Goal: Information Seeking & Learning: Learn about a topic

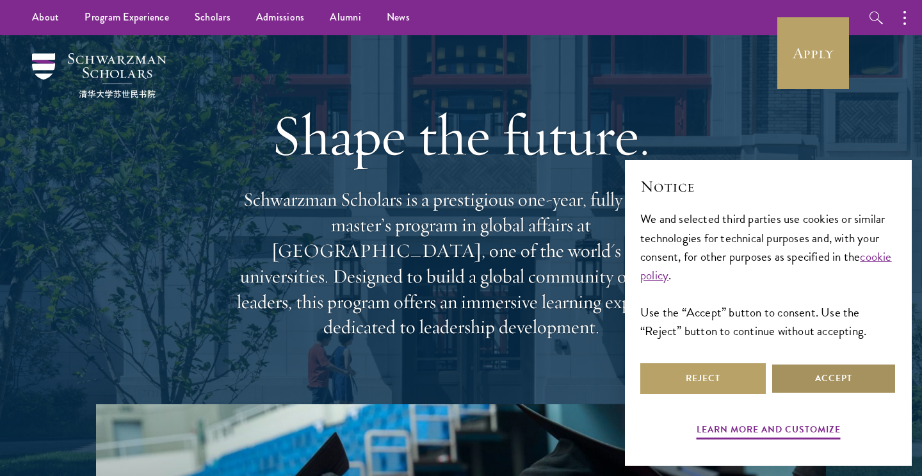
click at [802, 376] on button "Accept" at bounding box center [833, 378] width 125 height 31
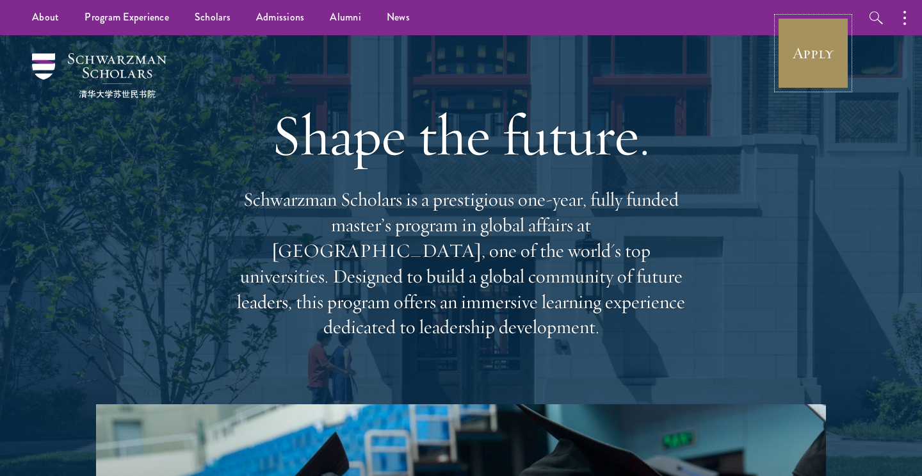
click at [801, 67] on link "Apply" at bounding box center [813, 53] width 72 height 72
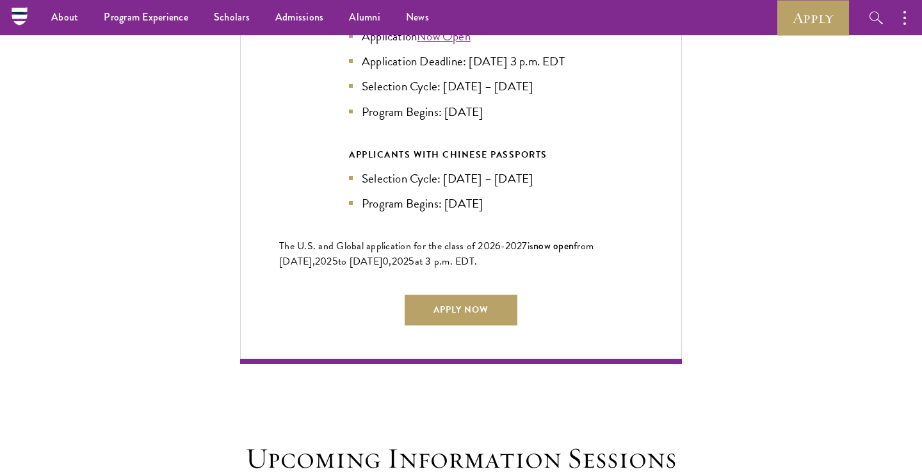
scroll to position [2932, 0]
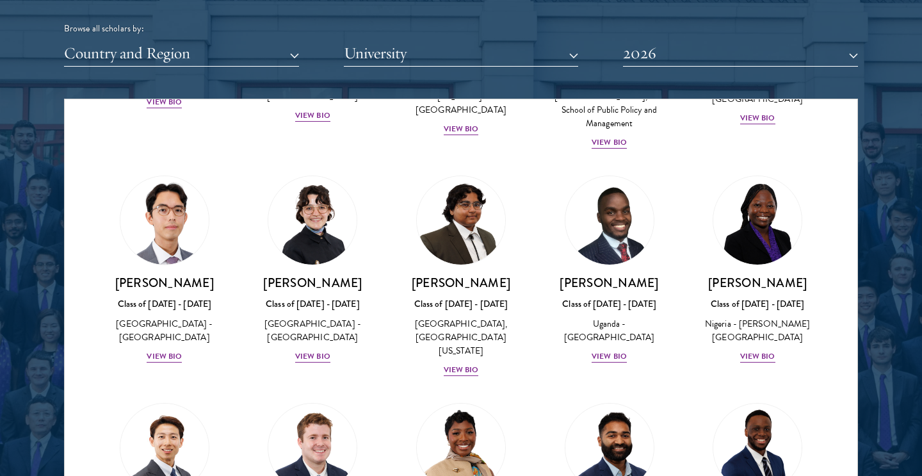
scroll to position [448, 0]
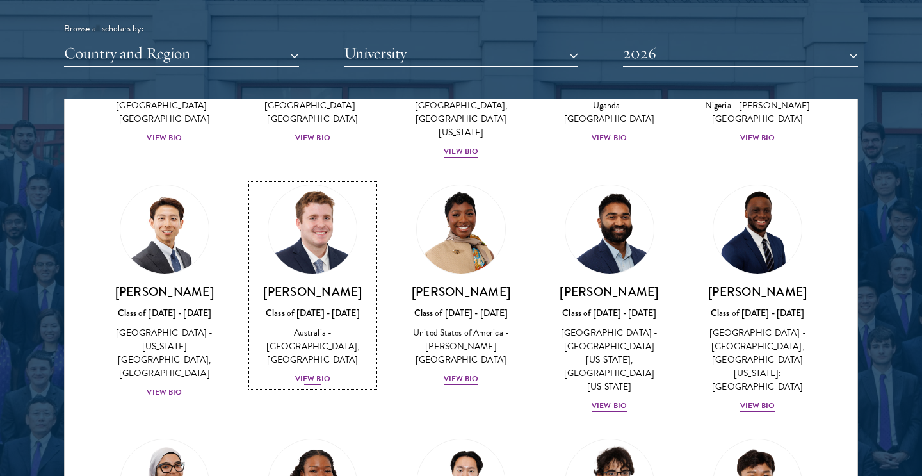
click at [321, 373] on div "View Bio" at bounding box center [312, 379] width 35 height 12
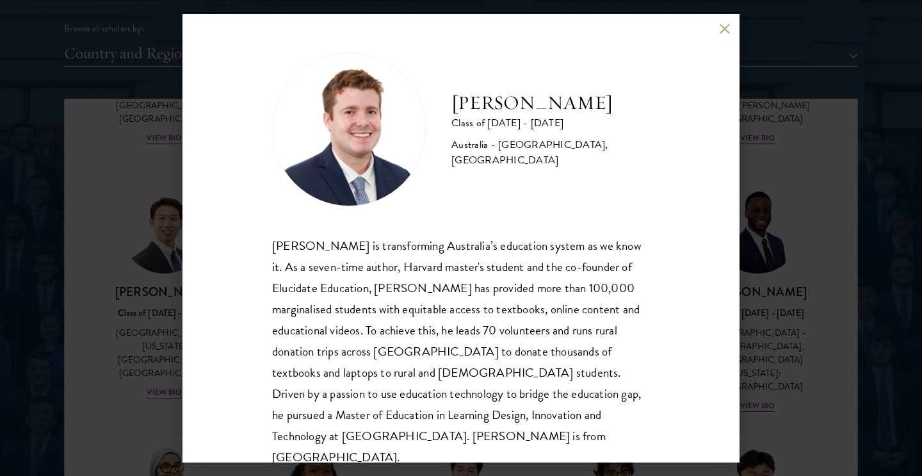
scroll to position [22, 0]
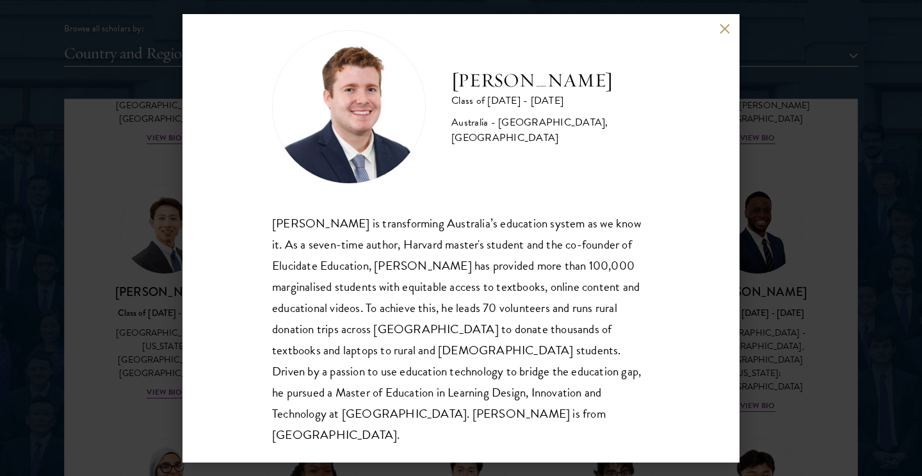
click at [732, 24] on div "[PERSON_NAME] Class of [DATE] - [DATE] [GEOGRAPHIC_DATA] - [GEOGRAPHIC_DATA], […" at bounding box center [460, 238] width 557 height 448
click at [726, 25] on button at bounding box center [724, 29] width 11 height 11
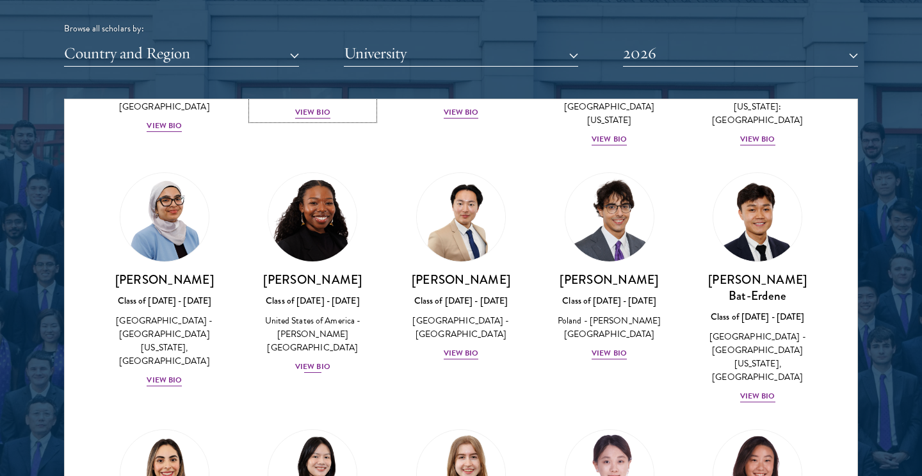
scroll to position [716, 0]
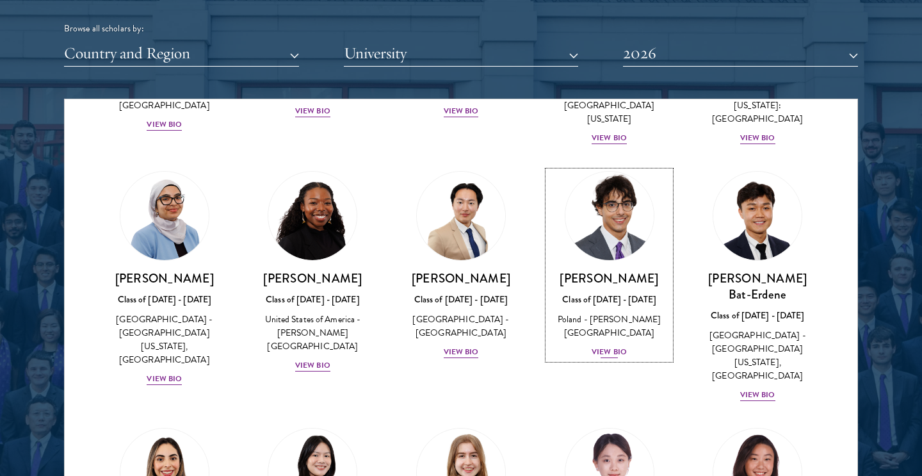
click at [607, 346] on div "View Bio" at bounding box center [609, 352] width 35 height 12
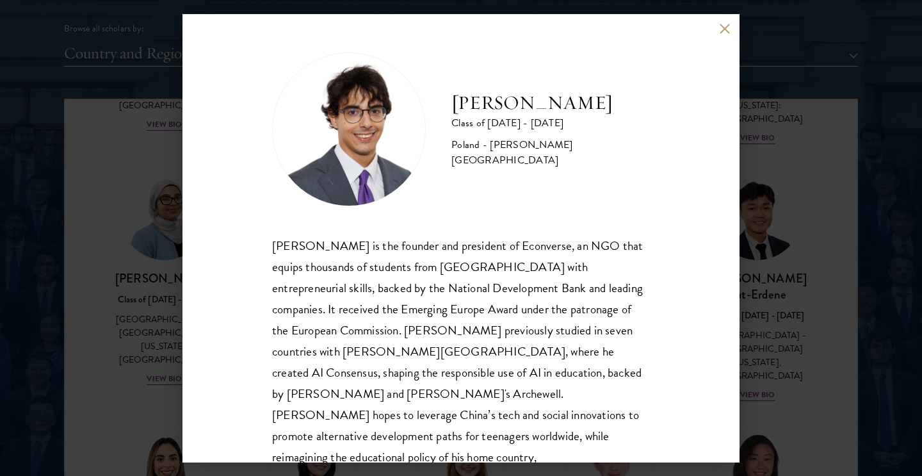
click at [721, 29] on button at bounding box center [724, 29] width 11 height 11
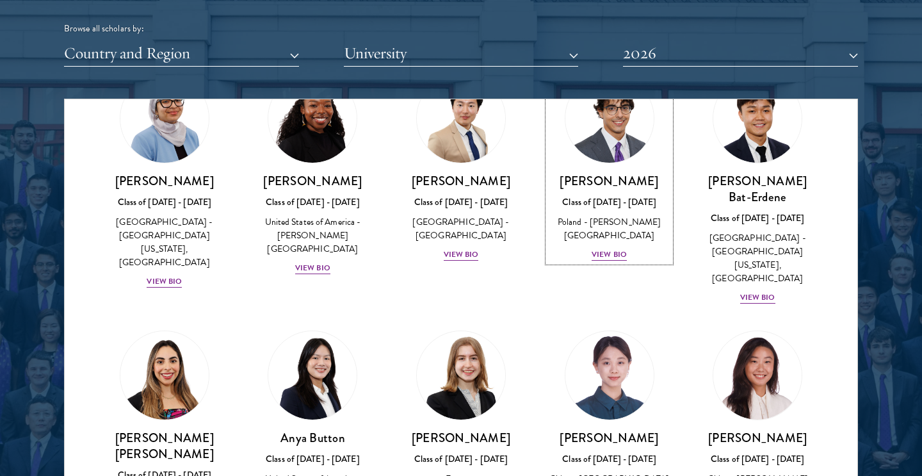
scroll to position [959, 0]
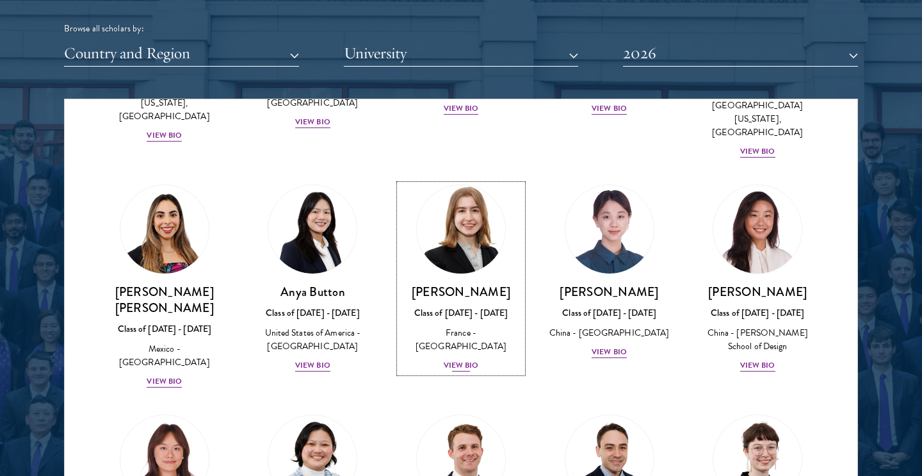
click at [458, 284] on div "[PERSON_NAME] Class of [DATE] - [DATE] [GEOGRAPHIC_DATA] - [GEOGRAPHIC_DATA] Vi…" at bounding box center [460, 328] width 123 height 89
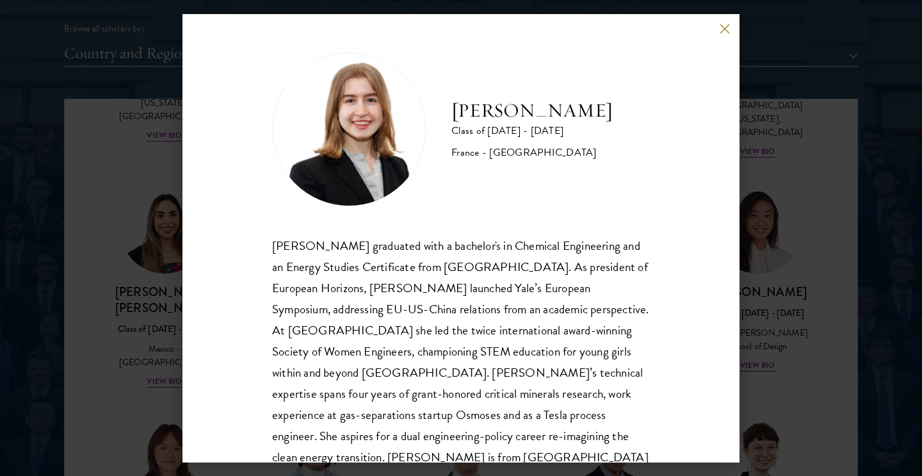
click at [723, 29] on button at bounding box center [724, 29] width 11 height 11
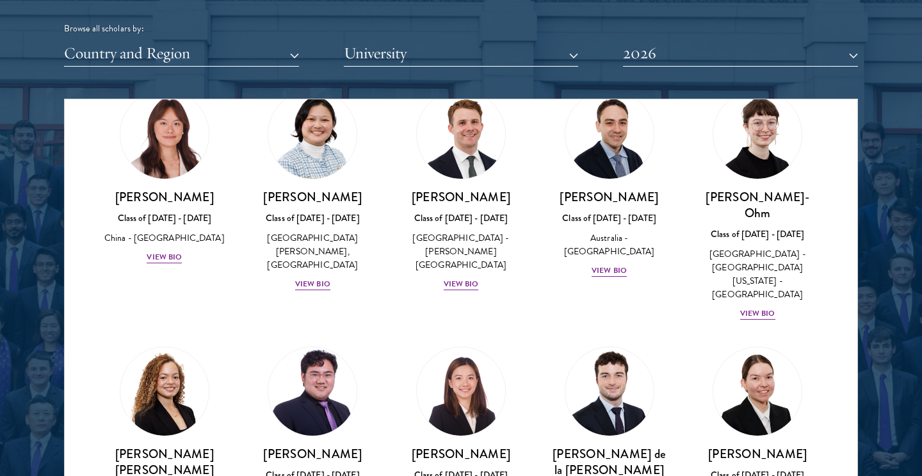
scroll to position [1333, 0]
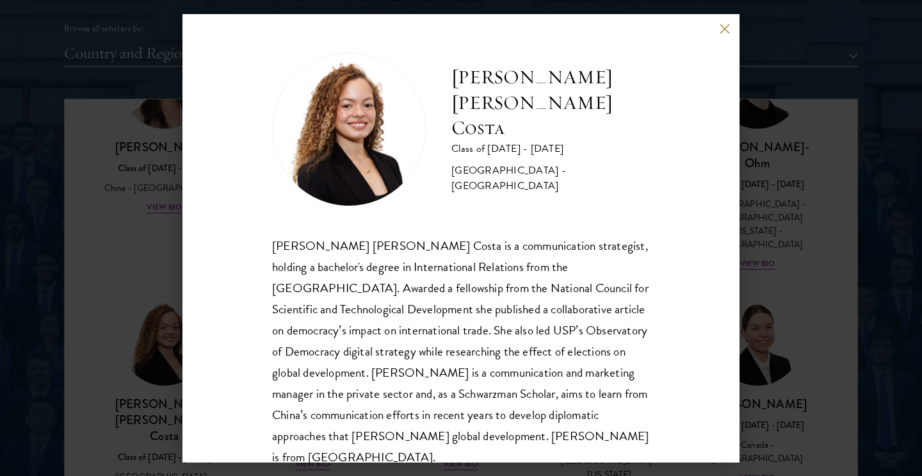
click at [717, 30] on div "[PERSON_NAME] [PERSON_NAME] Costa Class of [DATE] - [DATE] [GEOGRAPHIC_DATA] - …" at bounding box center [460, 238] width 557 height 448
click at [722, 25] on button at bounding box center [724, 29] width 11 height 11
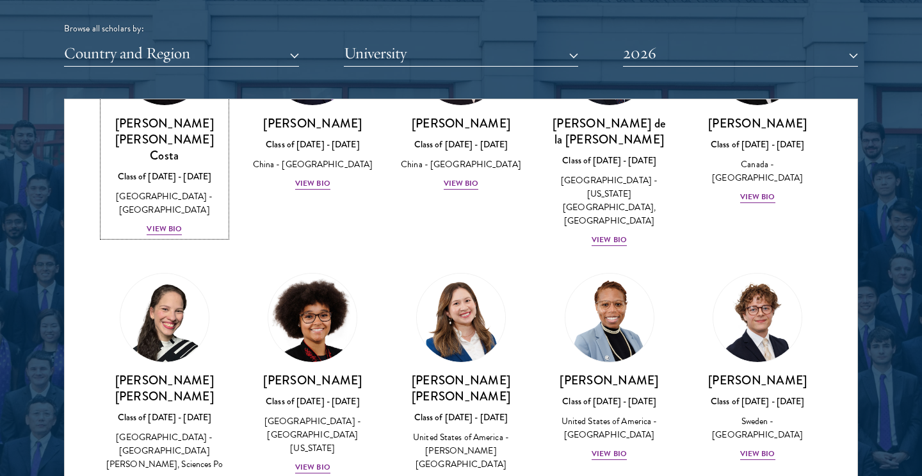
scroll to position [1654, 0]
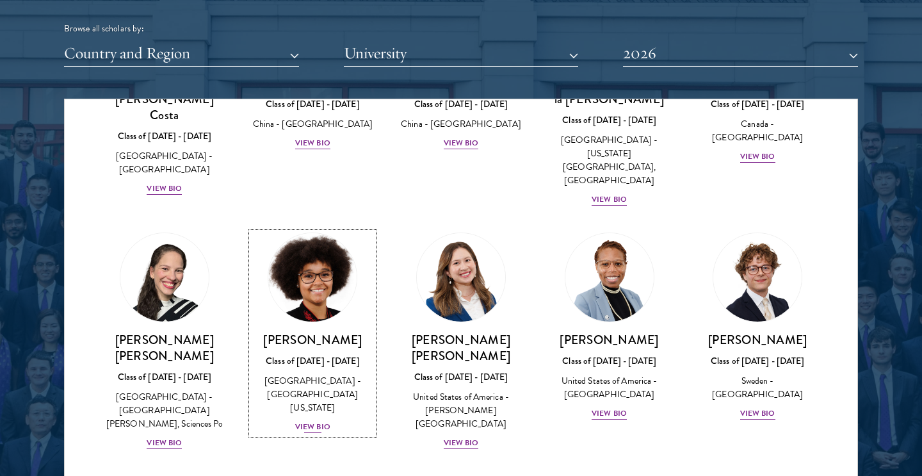
click at [306, 421] on div "View Bio" at bounding box center [312, 427] width 35 height 12
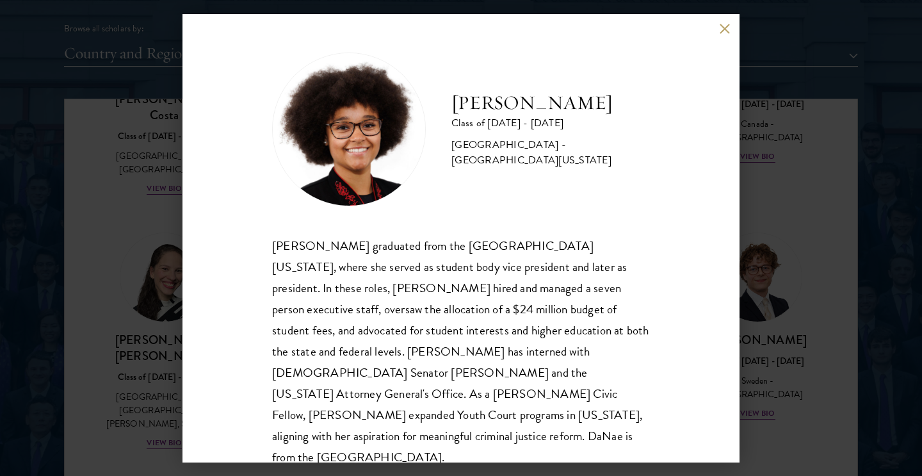
scroll to position [1, 0]
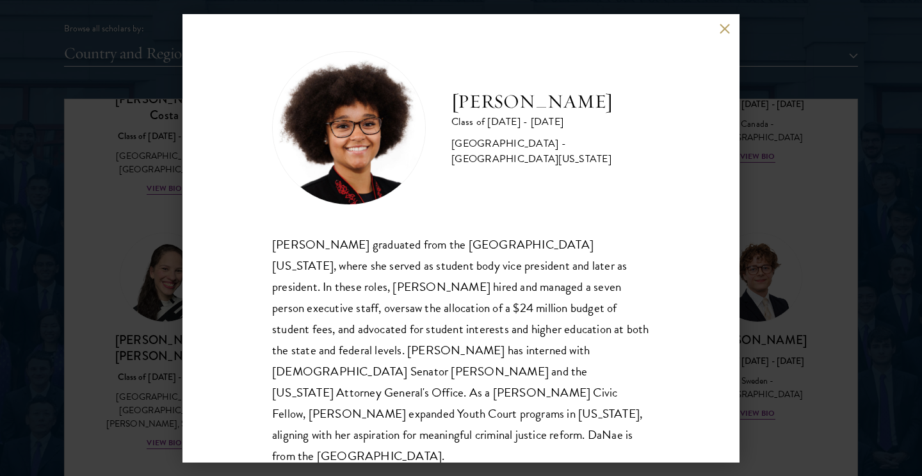
click at [720, 24] on button at bounding box center [724, 29] width 11 height 11
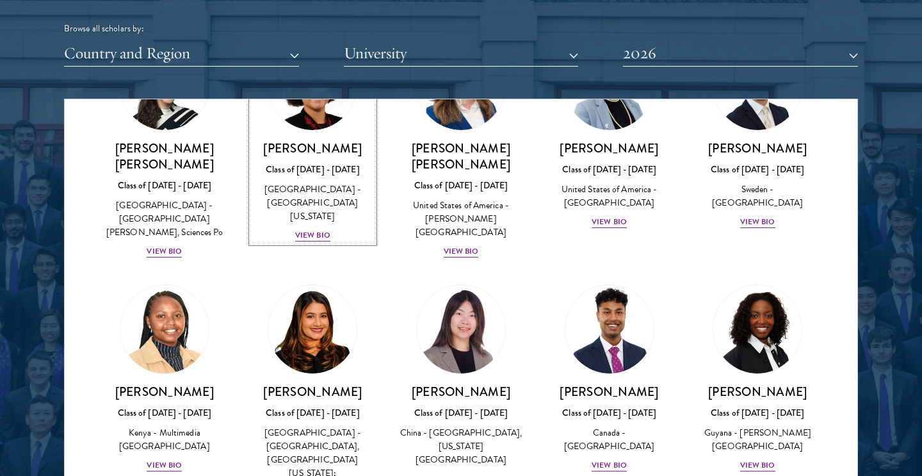
scroll to position [1848, 0]
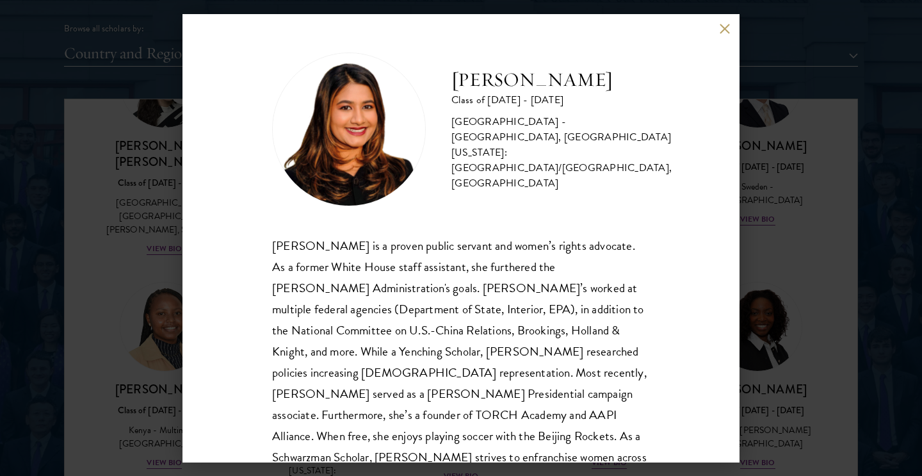
scroll to position [44, 0]
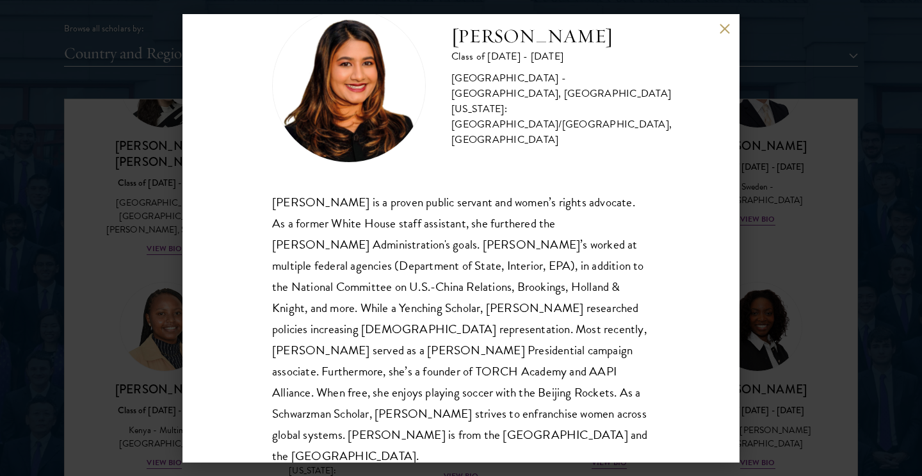
click at [298, 305] on div "[PERSON_NAME] is a proven public servant and women’s rights advocate. As a form…" at bounding box center [461, 328] width 378 height 275
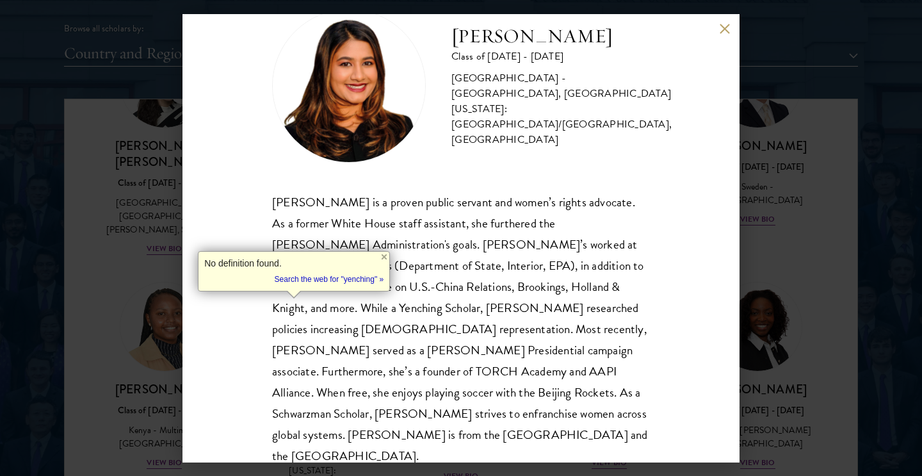
click at [291, 308] on div "[PERSON_NAME] is a proven public servant and women’s rights advocate. As a form…" at bounding box center [461, 328] width 378 height 275
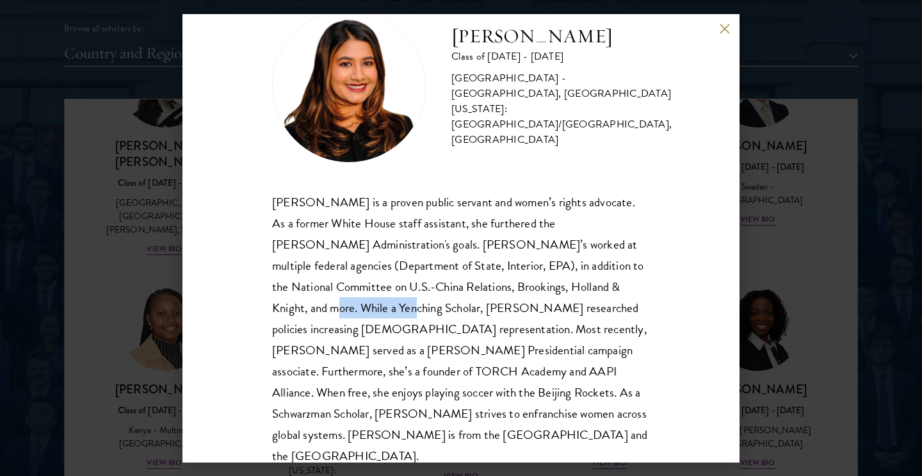
drag, startPoint x: 274, startPoint y: 307, endPoint x: 354, endPoint y: 307, distance: 80.0
click at [354, 307] on div "[PERSON_NAME] is a proven public servant and women’s rights advocate. As a form…" at bounding box center [461, 328] width 378 height 275
copy div "Yenching Scholar"
click at [392, 318] on div "[PERSON_NAME] is a proven public servant and women’s rights advocate. As a form…" at bounding box center [461, 328] width 378 height 275
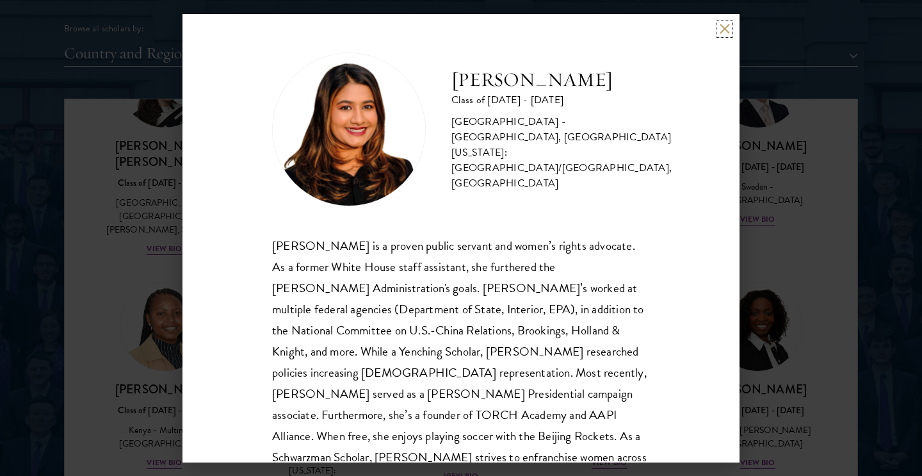
click at [721, 28] on button at bounding box center [724, 29] width 11 height 11
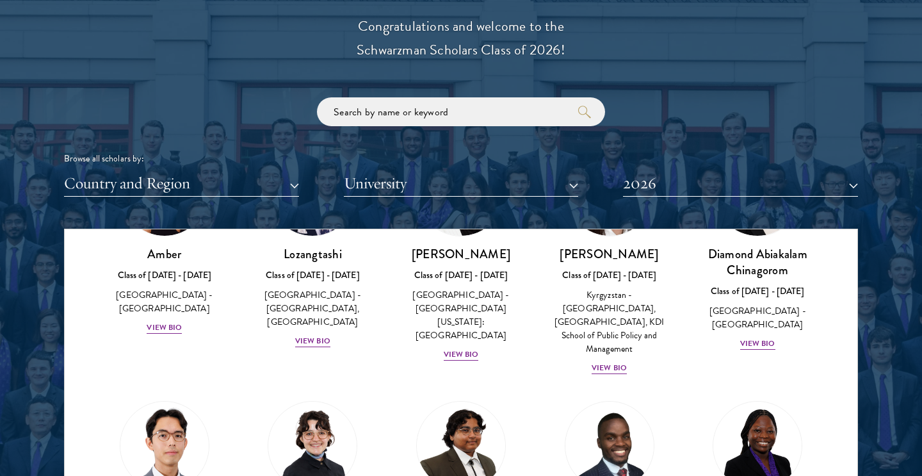
scroll to position [143, 0]
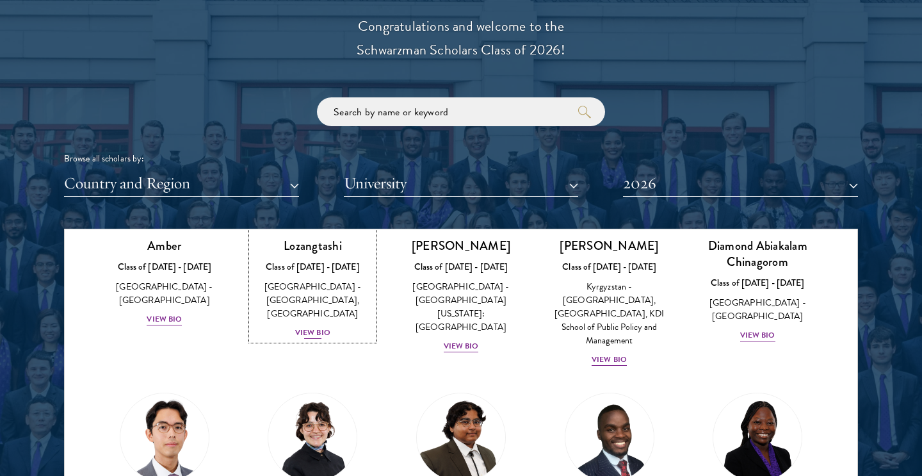
click at [316, 330] on div "View Bio" at bounding box center [312, 332] width 35 height 12
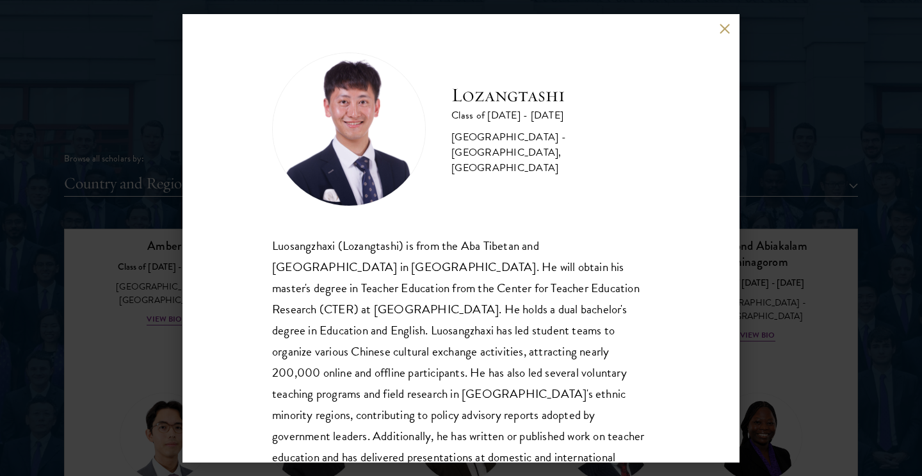
click at [717, 34] on div "Lozangtashi Class of [DATE] - [DATE] [GEOGRAPHIC_DATA] - [GEOGRAPHIC_DATA], [GE…" at bounding box center [460, 238] width 557 height 448
click at [725, 5] on div "Lozangtashi Class of [DATE] - [DATE] [GEOGRAPHIC_DATA] - [GEOGRAPHIC_DATA], [GE…" at bounding box center [461, 238] width 922 height 476
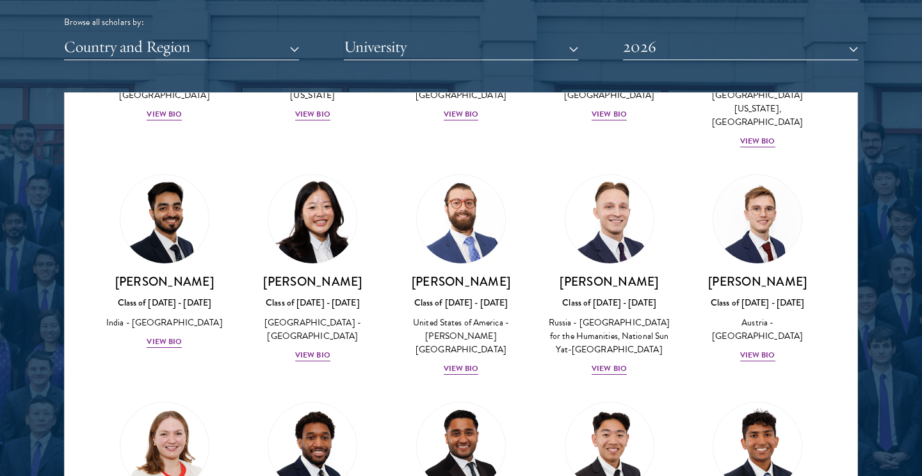
scroll to position [5341, 0]
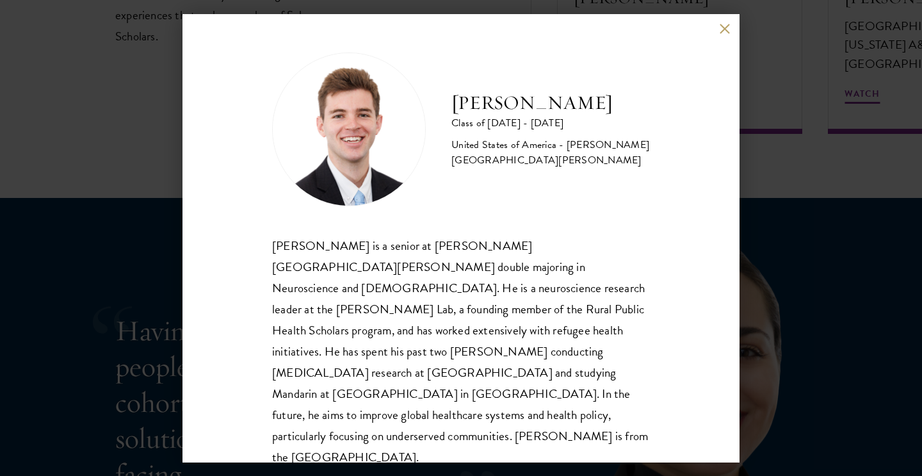
click at [721, 27] on button at bounding box center [724, 29] width 11 height 11
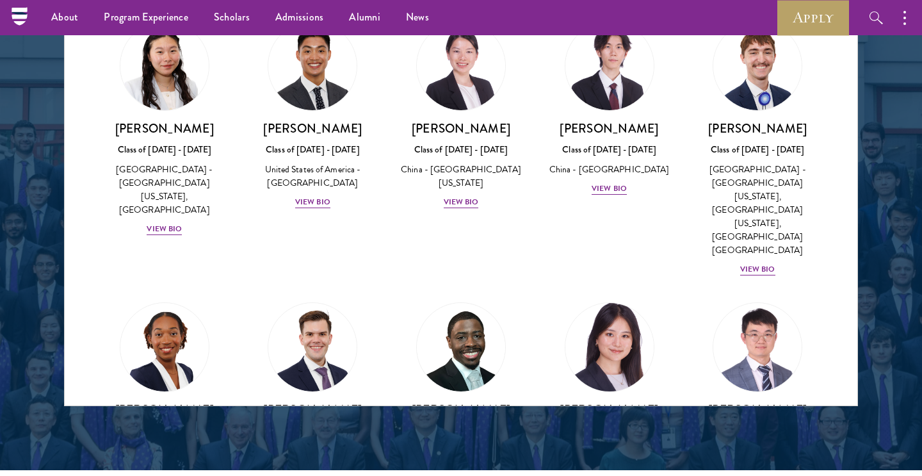
scroll to position [6135, 0]
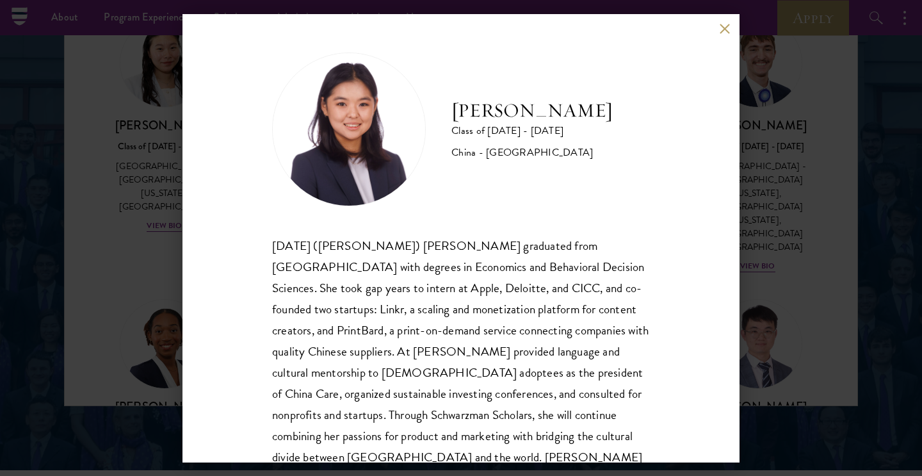
click at [723, 35] on div "[PERSON_NAME] Class of [DATE] - [DATE] [GEOGRAPHIC_DATA] - [GEOGRAPHIC_DATA] [D…" at bounding box center [460, 238] width 557 height 448
click at [726, 25] on button at bounding box center [724, 29] width 11 height 11
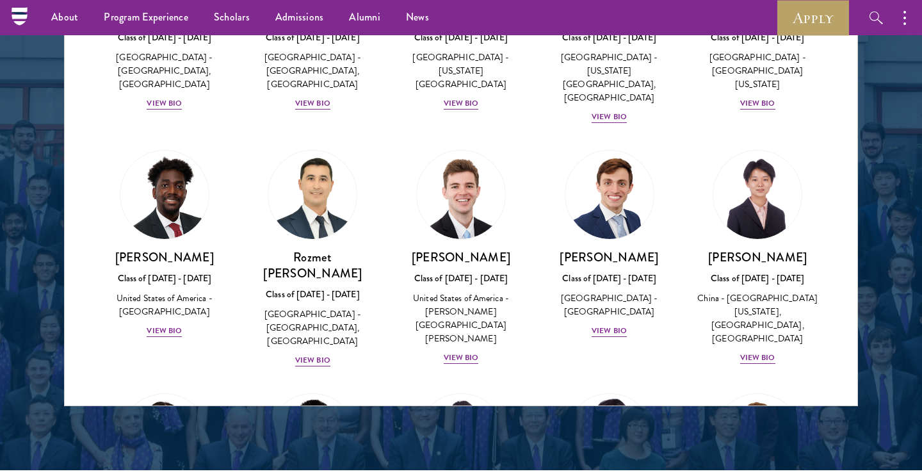
scroll to position [5753, 0]
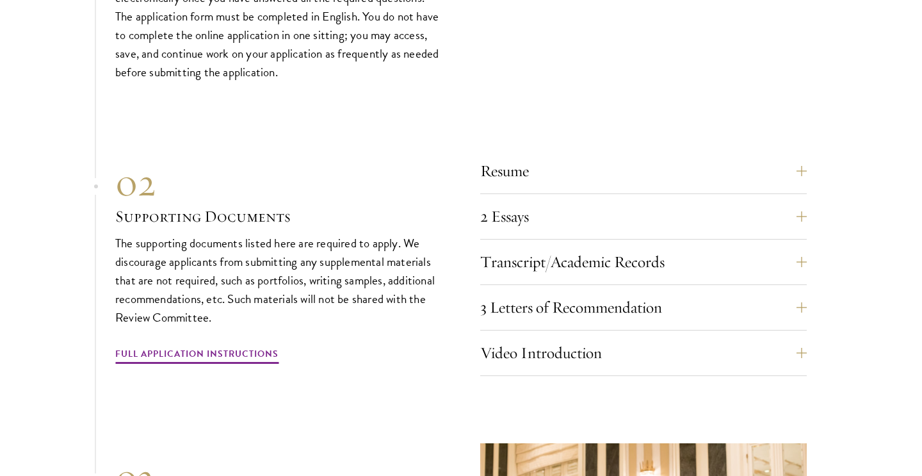
scroll to position [4340, 0]
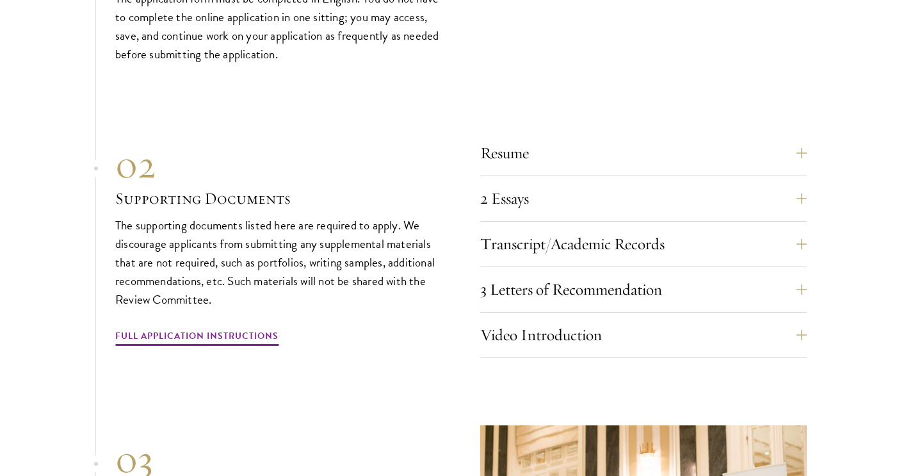
click at [808, 190] on section "01 Online Application 01 Online Application The application must be completed o…" at bounding box center [461, 274] width 922 height 793
click at [802, 191] on button "2 Essays" at bounding box center [653, 198] width 326 height 31
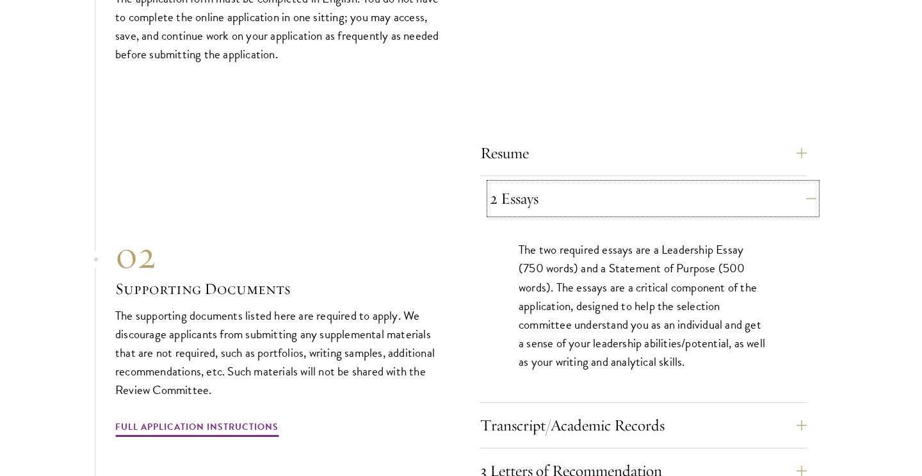
click at [793, 185] on button "2 Essays" at bounding box center [653, 198] width 326 height 31
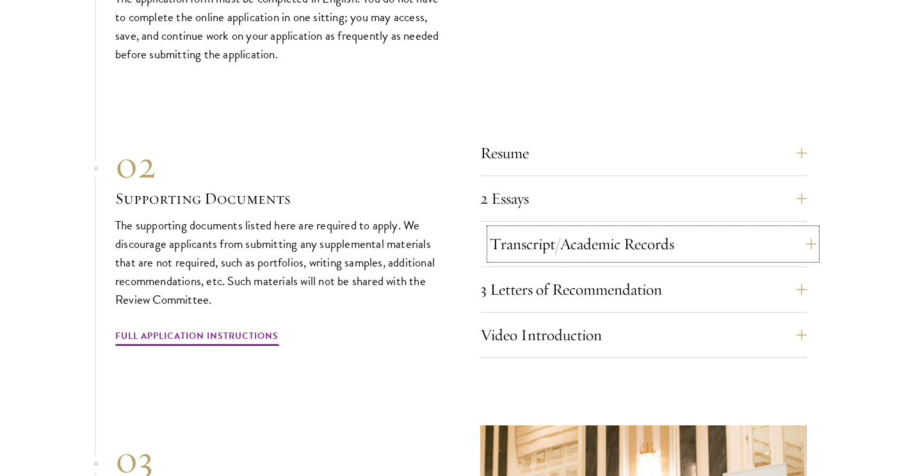
click at [798, 235] on button "Transcript/Academic Records" at bounding box center [653, 244] width 326 height 31
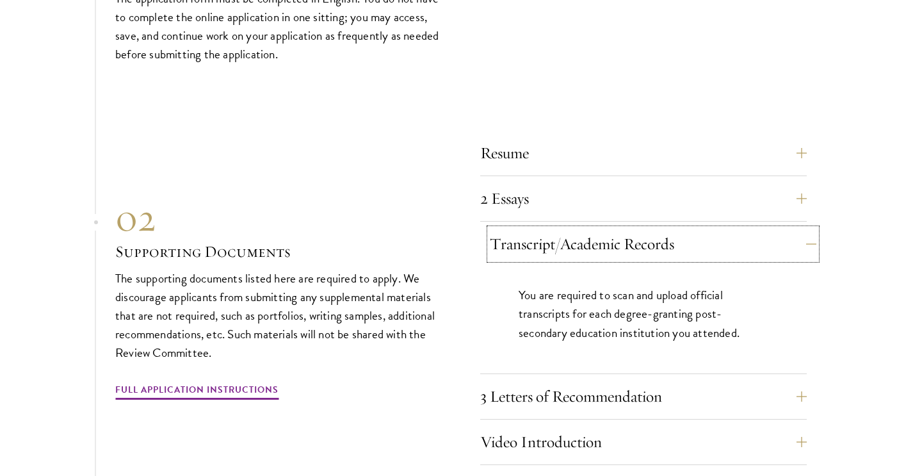
click at [798, 235] on button "Transcript/Academic Records" at bounding box center [653, 244] width 326 height 31
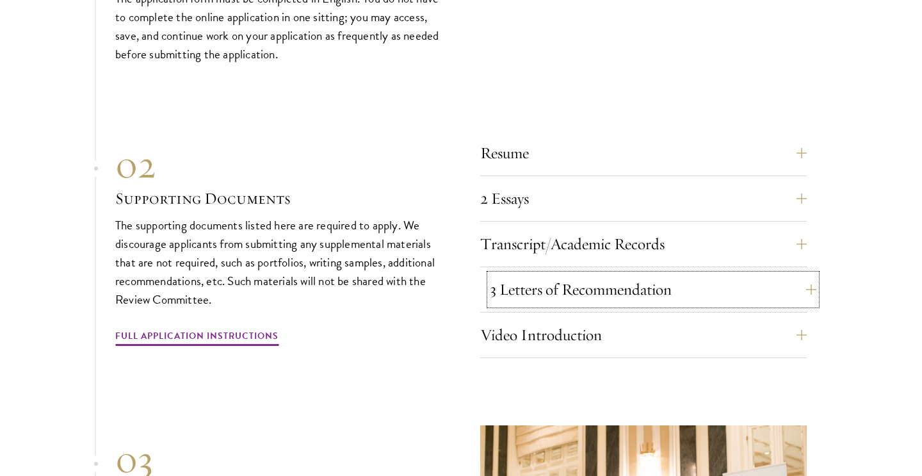
click at [801, 286] on button "3 Letters of Recommendation" at bounding box center [653, 289] width 326 height 31
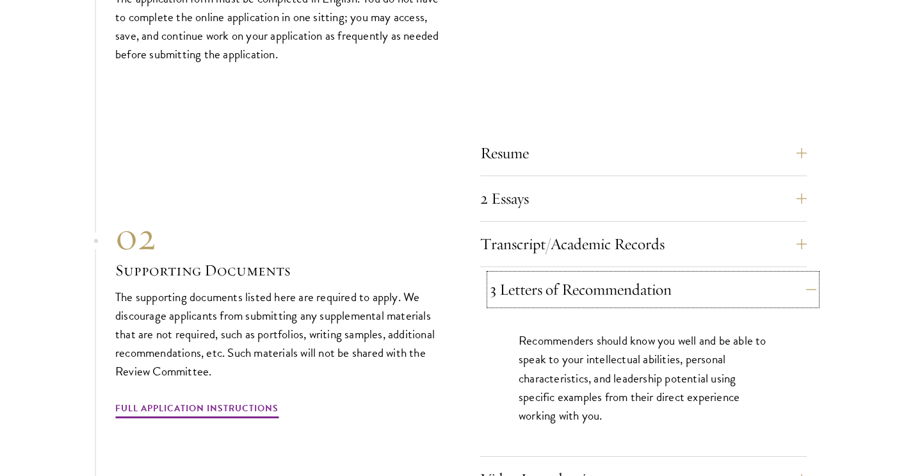
click at [801, 286] on button "3 Letters of Recommendation" at bounding box center [653, 289] width 326 height 31
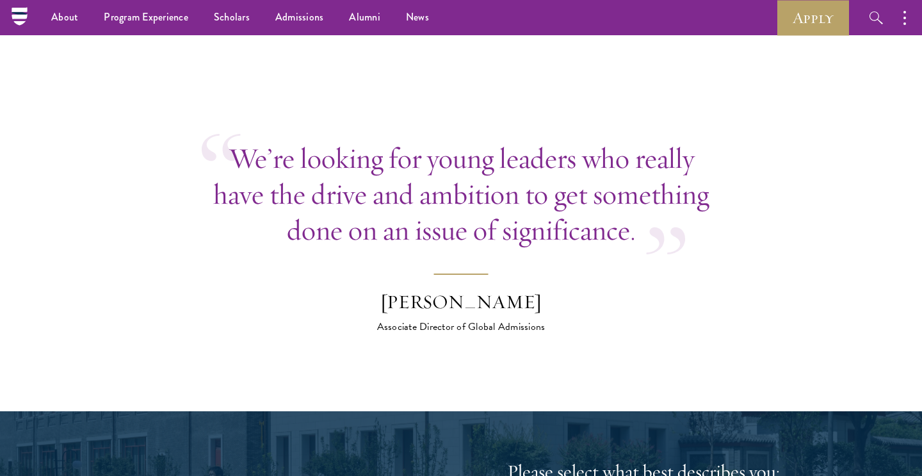
scroll to position [5005, 0]
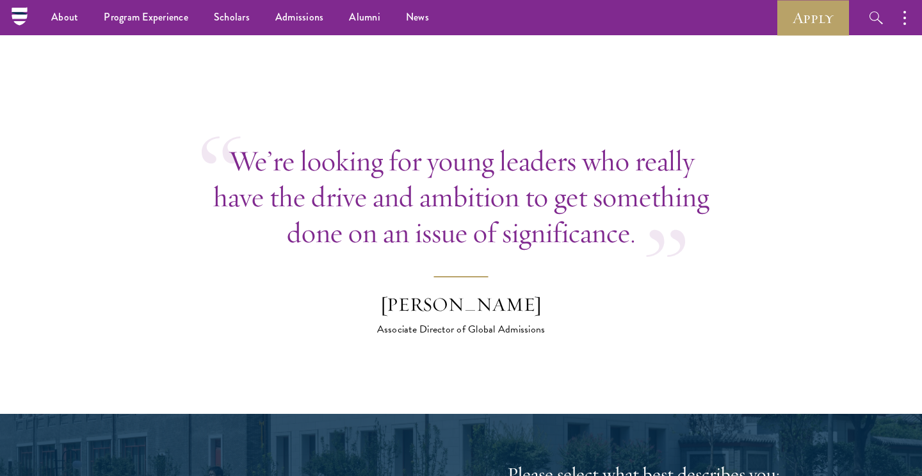
click at [435, 294] on div "Wyatt Bruton" at bounding box center [461, 305] width 224 height 26
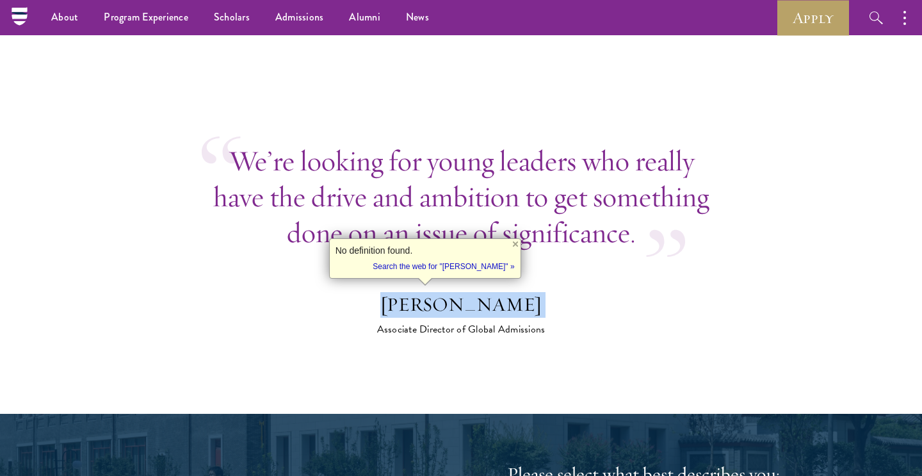
click at [435, 294] on div "Wyatt Bruton" at bounding box center [461, 305] width 224 height 26
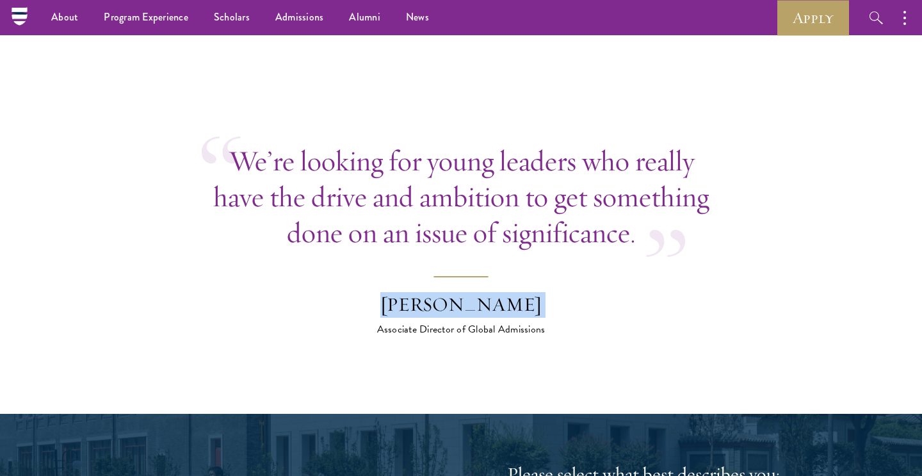
copy footer "Wyatt Bruton"
